Goal: Task Accomplishment & Management: Manage account settings

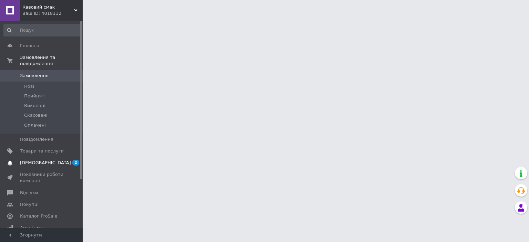
click at [32, 160] on span "[DEMOGRAPHIC_DATA]" at bounding box center [45, 163] width 51 height 6
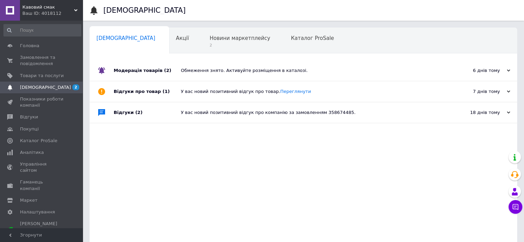
click at [228, 74] on div "Обмеження знято. Активуйте розміщення в каталозі." at bounding box center [311, 70] width 260 height 21
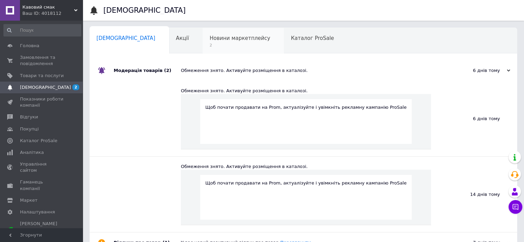
click at [216, 41] on span "Новини маркетплейсу" at bounding box center [239, 38] width 61 height 6
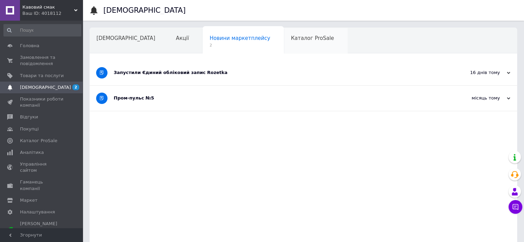
click at [291, 41] on span "Каталог ProSale" at bounding box center [312, 38] width 43 height 6
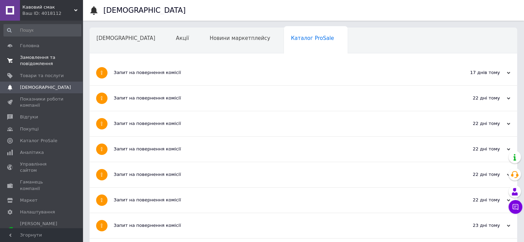
click at [38, 63] on span "Замовлення та повідомлення" at bounding box center [42, 60] width 44 height 12
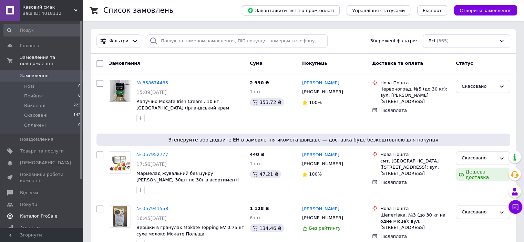
click at [41, 213] on span "Каталог ProSale" at bounding box center [38, 216] width 37 height 6
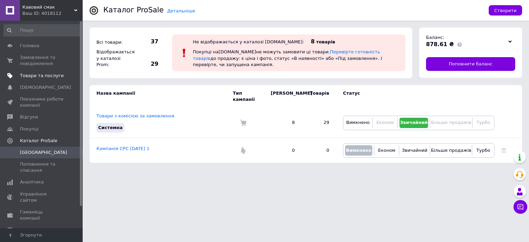
click at [35, 74] on span "Товари та послуги" at bounding box center [42, 76] width 44 height 6
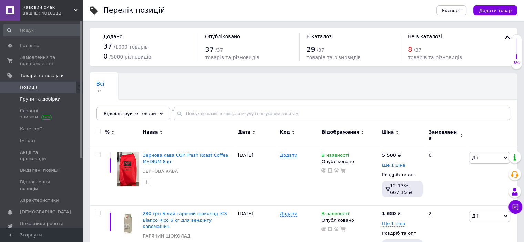
click at [38, 100] on span "Групи та добірки" at bounding box center [40, 99] width 41 height 6
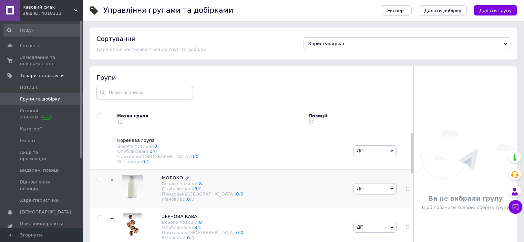
click at [174, 180] on span "МОЛОКО" at bounding box center [172, 177] width 21 height 5
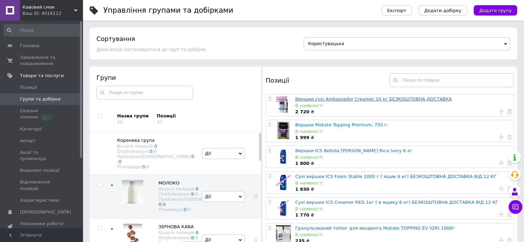
click at [322, 99] on link "Вершки сухі Ambassador Creamer 10 кг БЕЗКОШТОВНА ДОСТАВКА" at bounding box center [373, 98] width 157 height 5
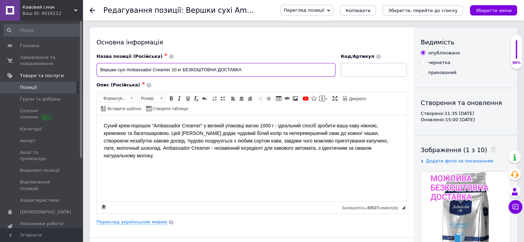
click at [247, 70] on input "Вершки сухі Ambassador Creamer 10 кг БЕЗКОШТОВНА ДОСТАВКА" at bounding box center [215, 70] width 239 height 14
click at [176, 69] on input "Вершки сухі Ambassador Creamer 10 кг" at bounding box center [215, 70] width 239 height 14
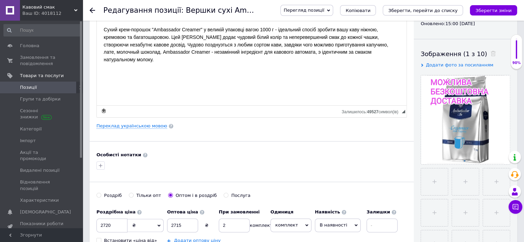
scroll to position [103, 0]
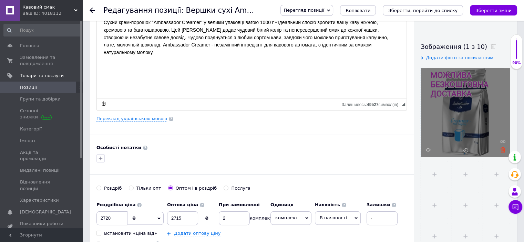
type input "Вершки сухі Ambassador Creamer 7 кг"
click at [500, 148] on icon at bounding box center [502, 149] width 5 height 5
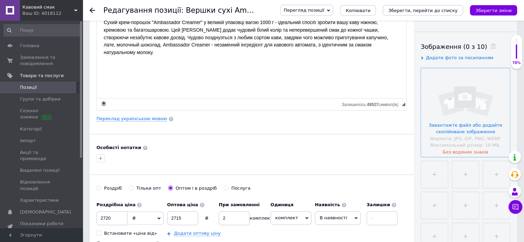
click at [453, 125] on input "file" at bounding box center [465, 112] width 89 height 89
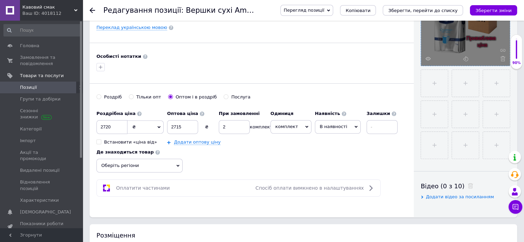
scroll to position [207, 0]
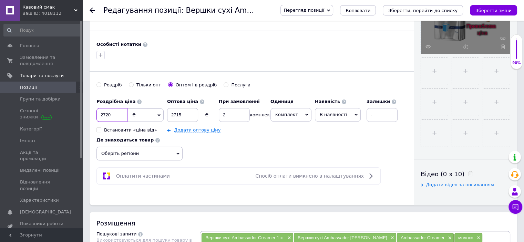
click at [116, 114] on input "2720" at bounding box center [111, 115] width 31 height 14
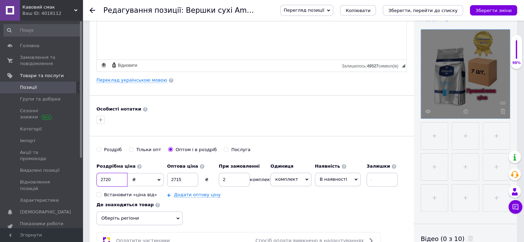
scroll to position [138, 0]
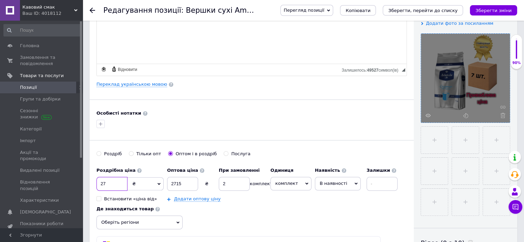
type input "2"
type input "1904"
click at [188, 182] on input "2715" at bounding box center [182, 184] width 31 height 14
type input "2"
type input "1903"
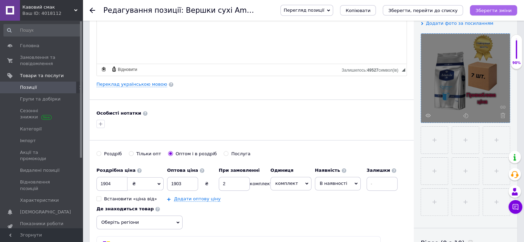
click at [487, 12] on icon "Зберегти зміни" at bounding box center [493, 10] width 36 height 5
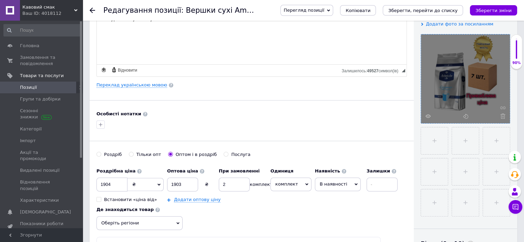
scroll to position [0, 0]
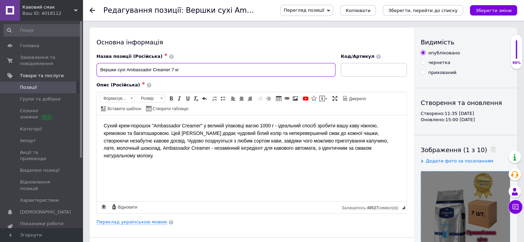
click at [171, 69] on input "Вершки сухі Ambassador Creamer 7 кг" at bounding box center [215, 70] width 239 height 14
click at [197, 69] on input "Вершки сухі Ambassador [PERSON_NAME] 272грн 7 кг" at bounding box center [215, 70] width 239 height 14
click at [179, 71] on input "Вершки сухі Ambassador [PERSON_NAME] 272грн 7 кг в ящику" at bounding box center [215, 70] width 239 height 14
type input "Вершки сухі Ambassador [PERSON_NAME] 272 грн 7 кг в ящику"
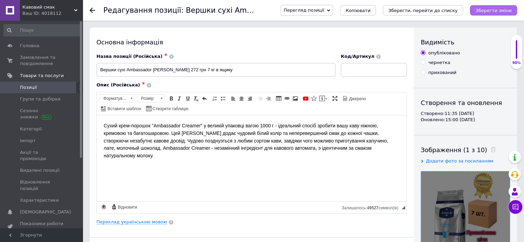
click at [488, 9] on icon "Зберегти зміни" at bounding box center [493, 10] width 36 height 5
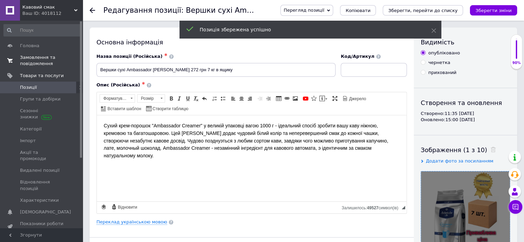
click at [38, 65] on span "Замовлення та повідомлення" at bounding box center [42, 60] width 44 height 12
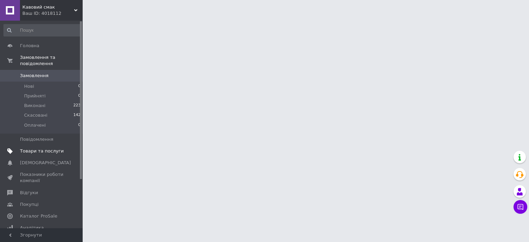
click at [38, 148] on span "Товари та послуги" at bounding box center [42, 151] width 44 height 6
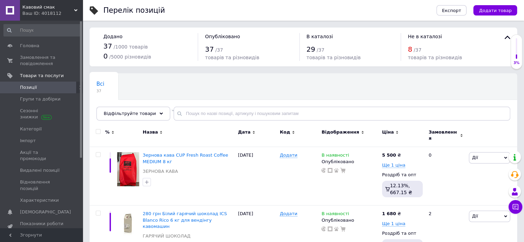
click at [39, 86] on span "Позиції" at bounding box center [42, 87] width 44 height 6
click at [39, 101] on span "Групи та добірки" at bounding box center [40, 99] width 41 height 6
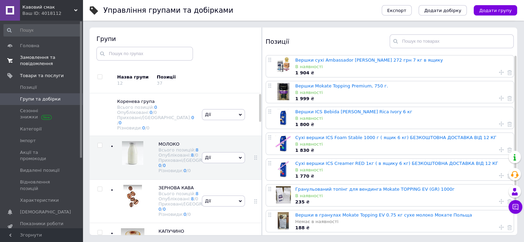
click at [21, 61] on span "Замовлення та повідомлення" at bounding box center [42, 60] width 44 height 12
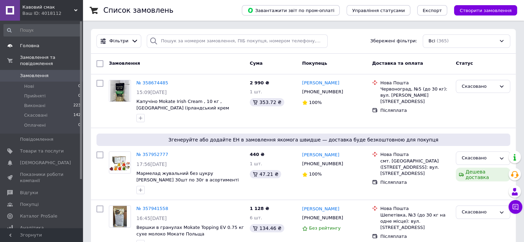
click at [35, 44] on span "Головна" at bounding box center [29, 46] width 19 height 6
